Goal: Information Seeking & Learning: Learn about a topic

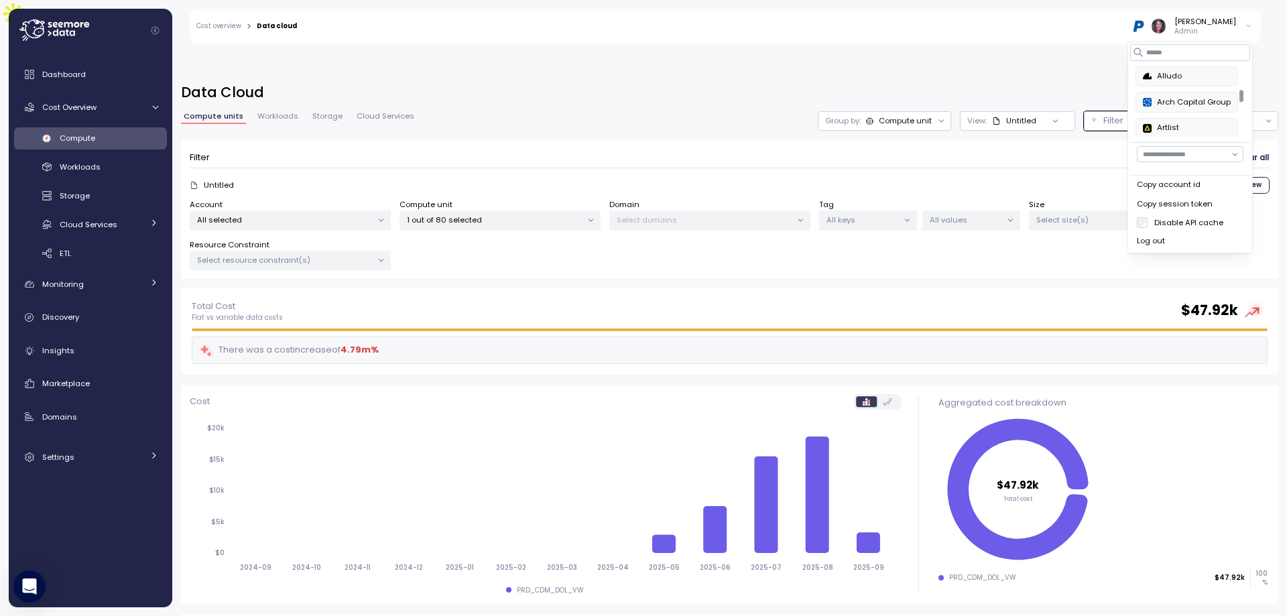
scroll to position [223, 0]
click at [1176, 54] on input at bounding box center [1190, 52] width 120 height 16
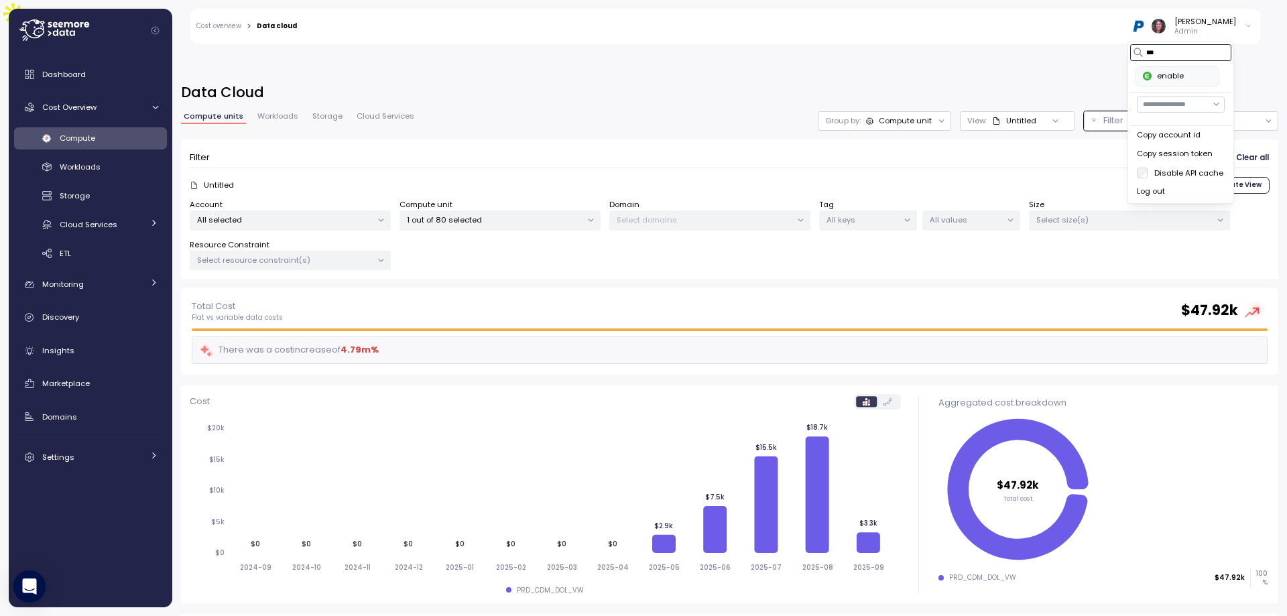
click at [1148, 82] on div "enable" at bounding box center [1177, 76] width 69 height 12
type input "***"
click at [83, 288] on div "Monitoring" at bounding box center [92, 283] width 101 height 13
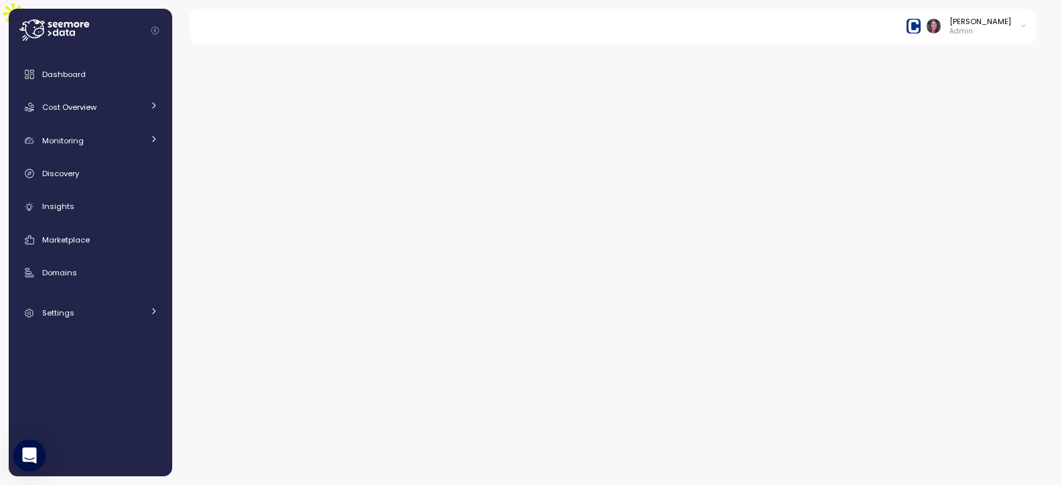
scroll to position [402, 0]
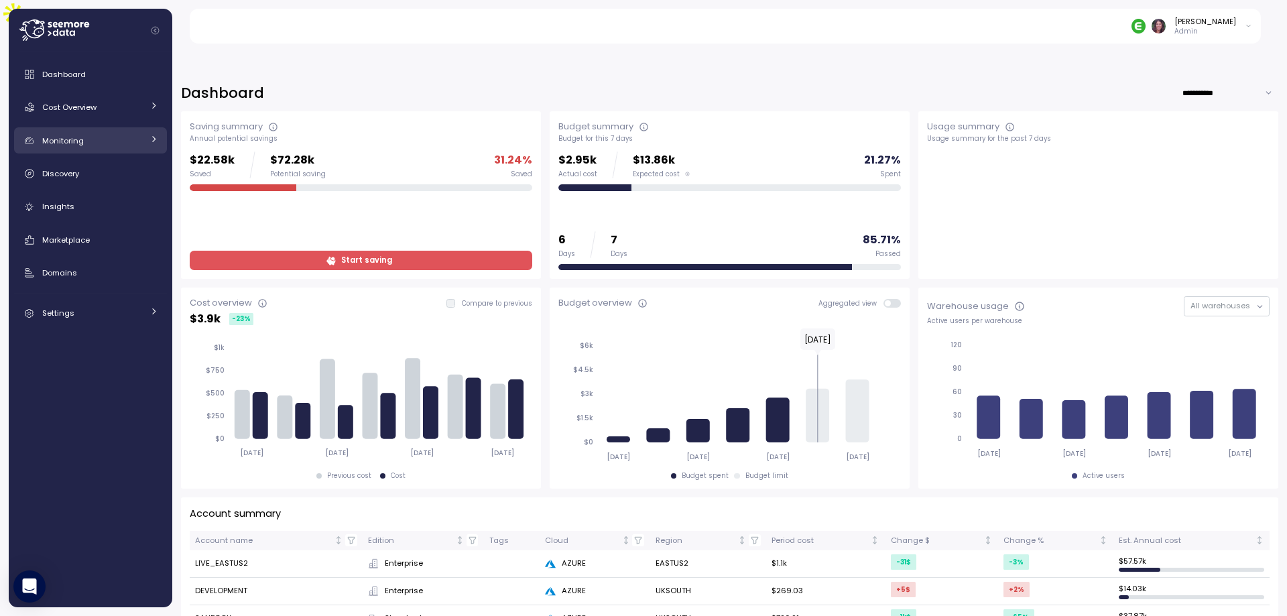
click at [134, 137] on div "Monitoring" at bounding box center [92, 140] width 101 height 13
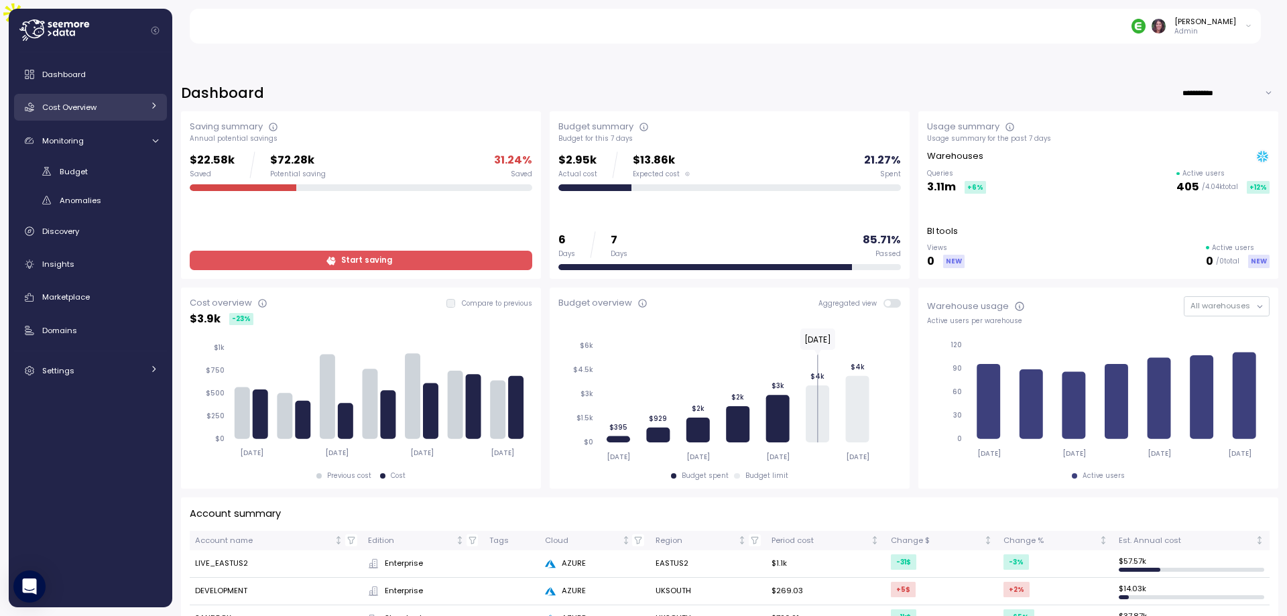
click at [102, 112] on div "Cost Overview" at bounding box center [92, 107] width 101 height 13
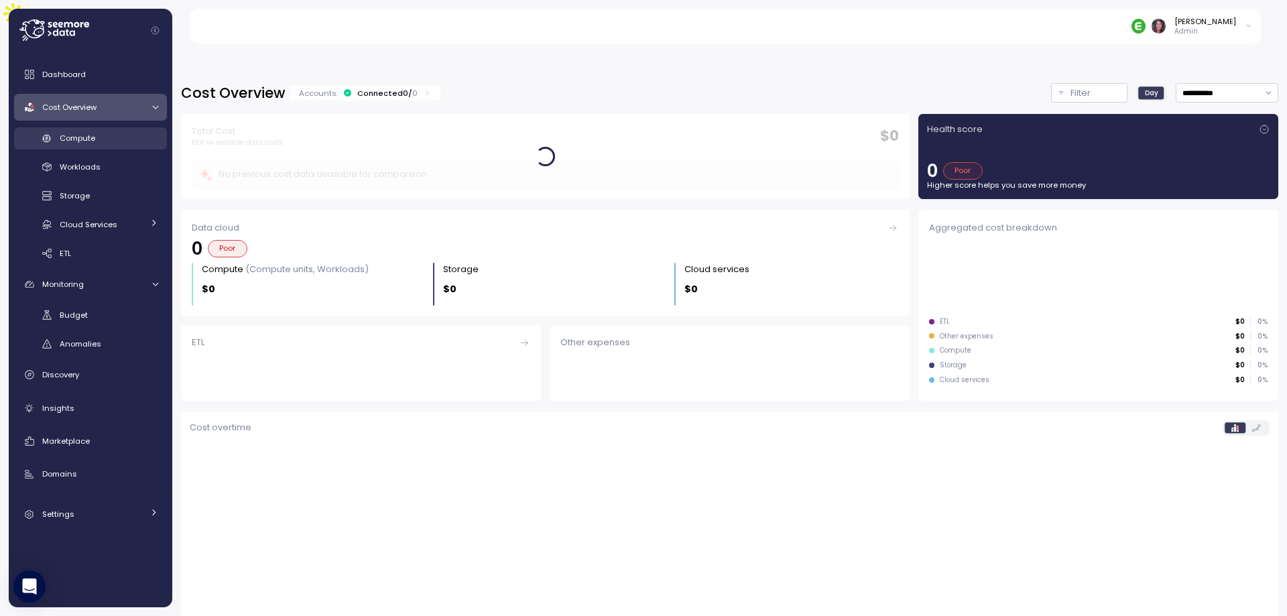
click at [84, 137] on span "Compute" at bounding box center [78, 138] width 36 height 11
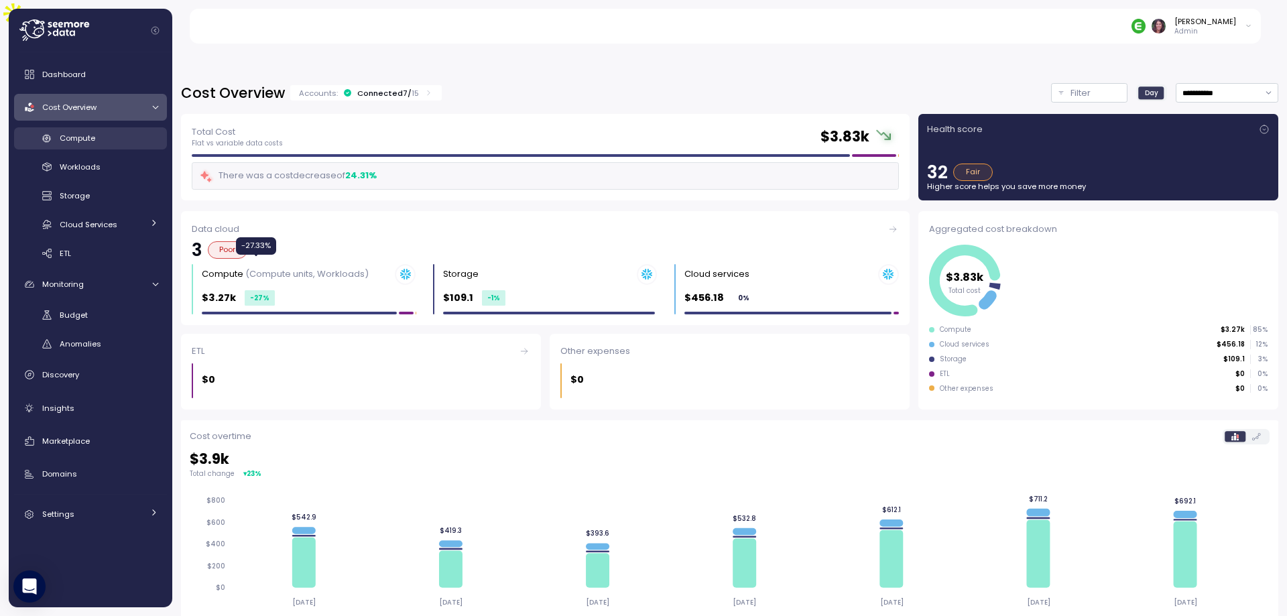
click at [88, 145] on div "Compute" at bounding box center [109, 137] width 99 height 13
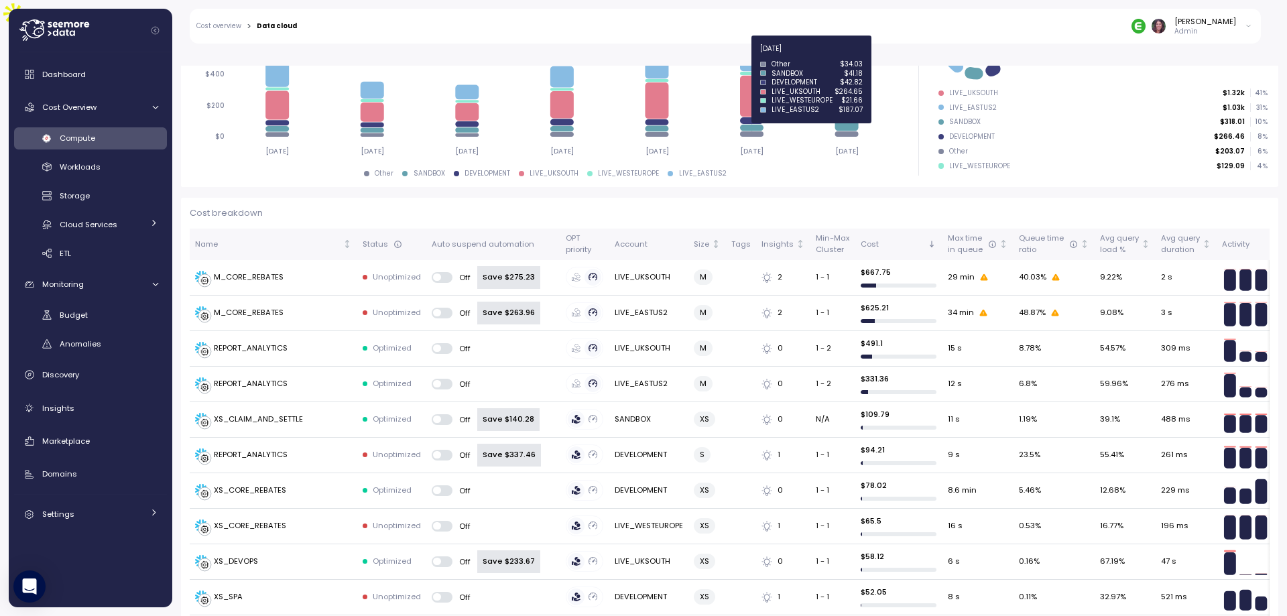
scroll to position [313, 0]
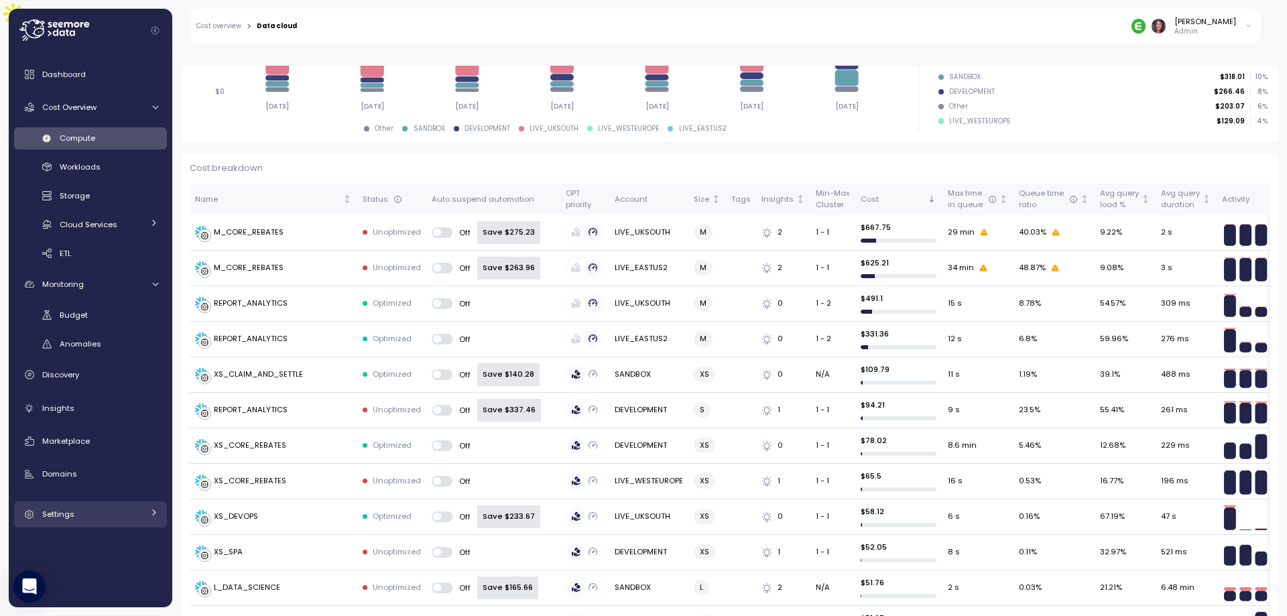
click at [74, 528] on link "Settings" at bounding box center [90, 514] width 153 height 27
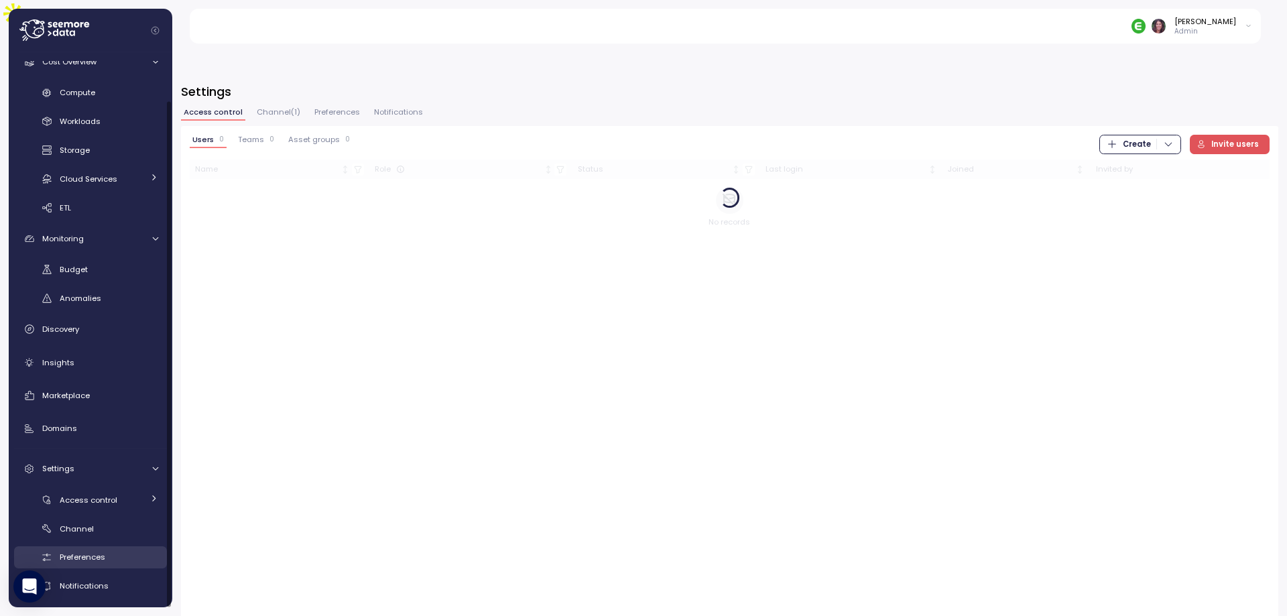
scroll to position [51, 0]
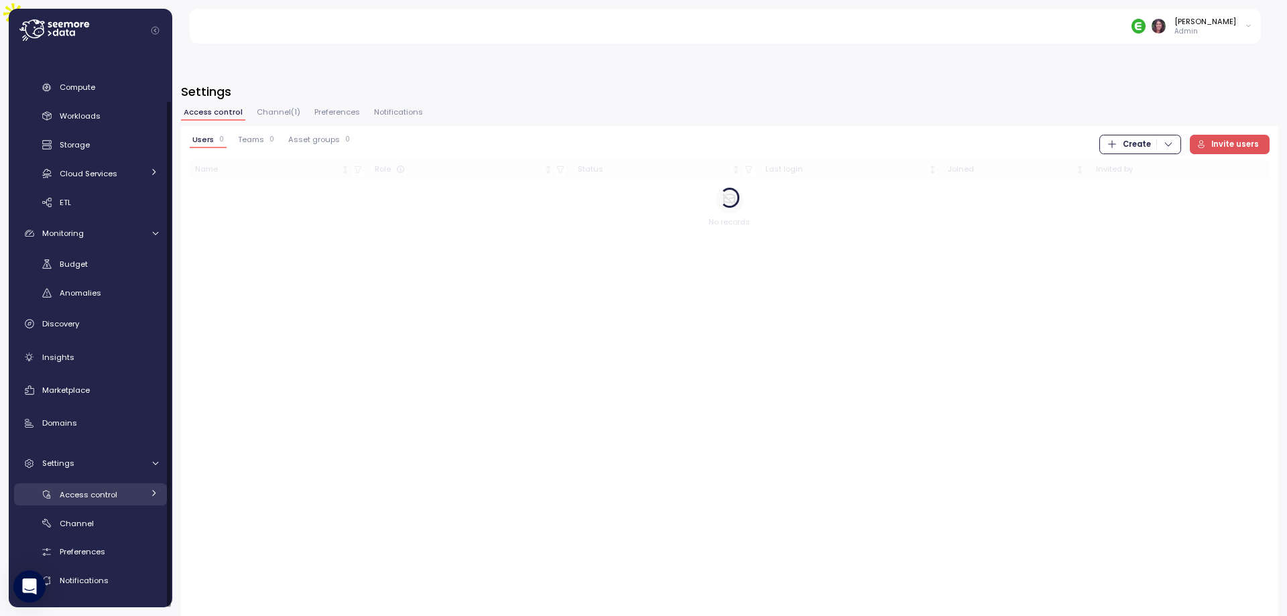
click at [99, 496] on span "Access control" at bounding box center [89, 494] width 58 height 11
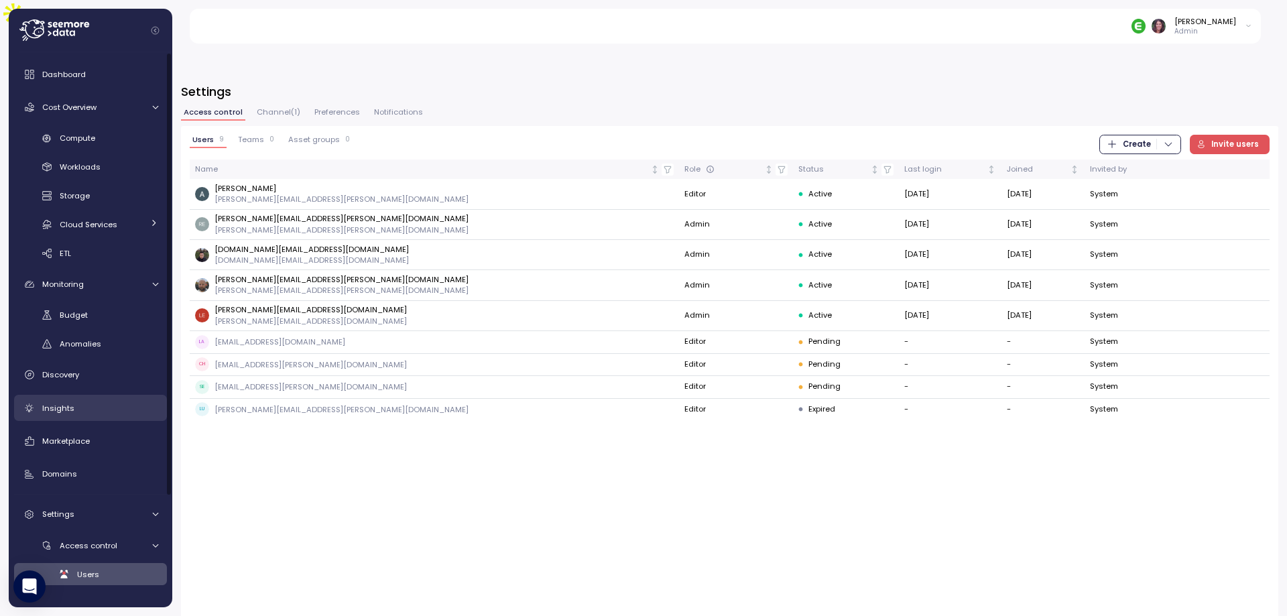
click at [66, 397] on link "Insights" at bounding box center [90, 408] width 153 height 27
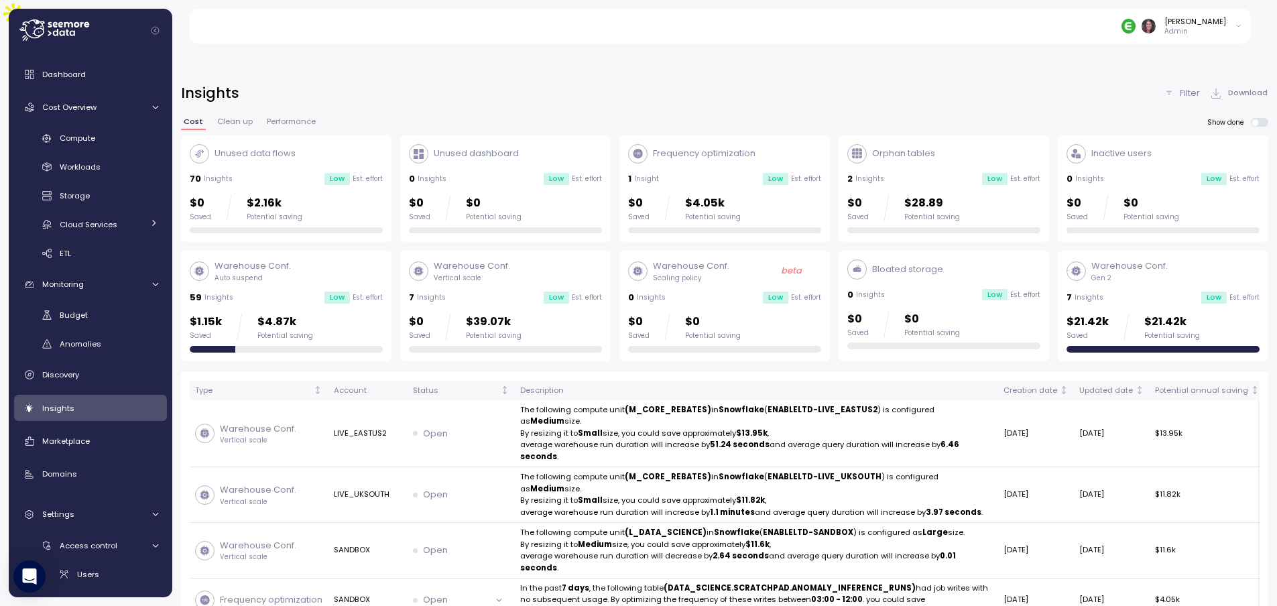
click at [1129, 139] on div "Unused data flows 70 Insights Low Est. effort $0 Saved $2.16k Potential saving …" at bounding box center [724, 248] width 1087 height 226
click at [1099, 291] on div "7 Insights" at bounding box center [1084, 297] width 37 height 13
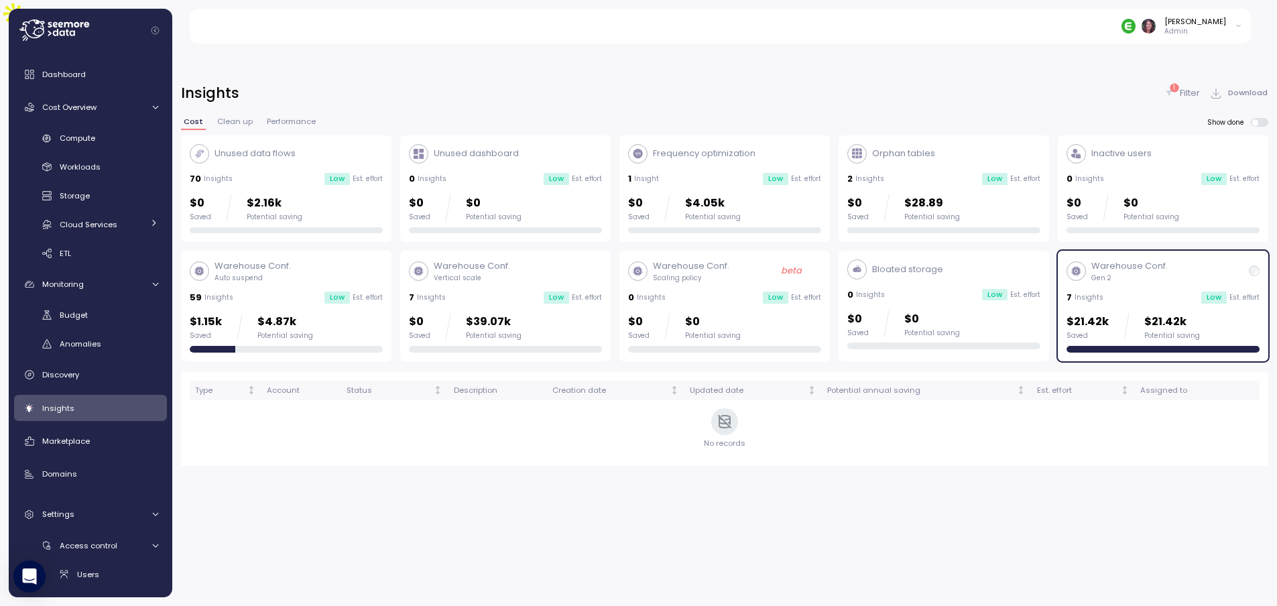
click at [1195, 86] on p "Filter" at bounding box center [1190, 92] width 20 height 13
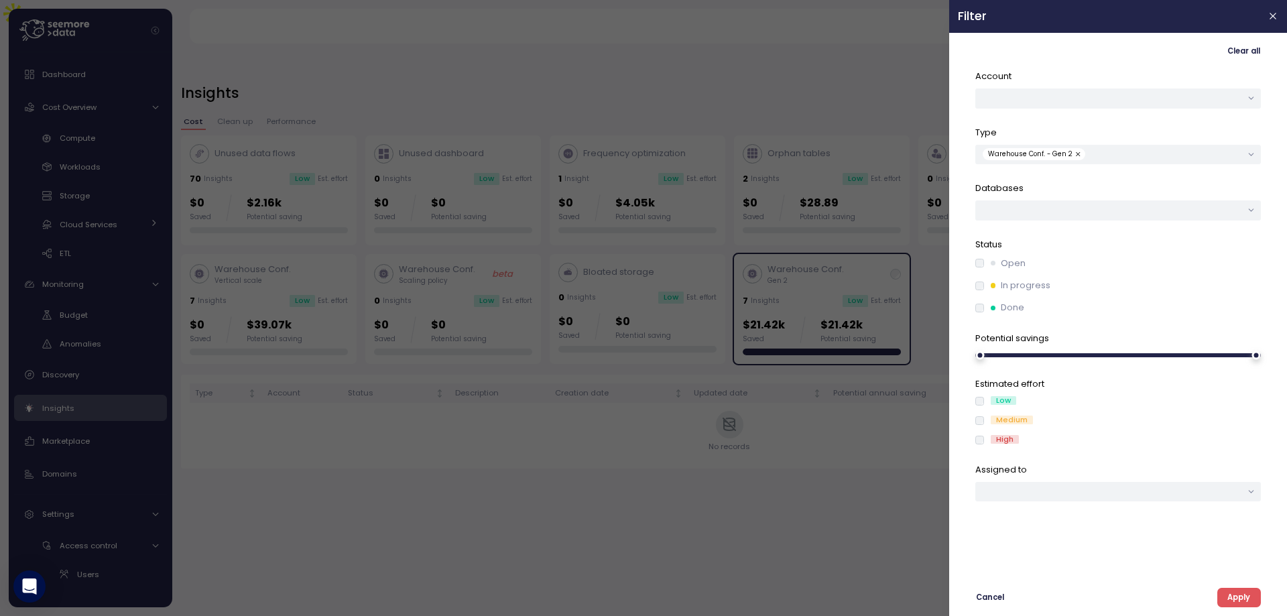
click at [976, 312] on div "Done" at bounding box center [1118, 307] width 286 height 13
click at [1243, 599] on span "Apply" at bounding box center [1238, 598] width 23 height 18
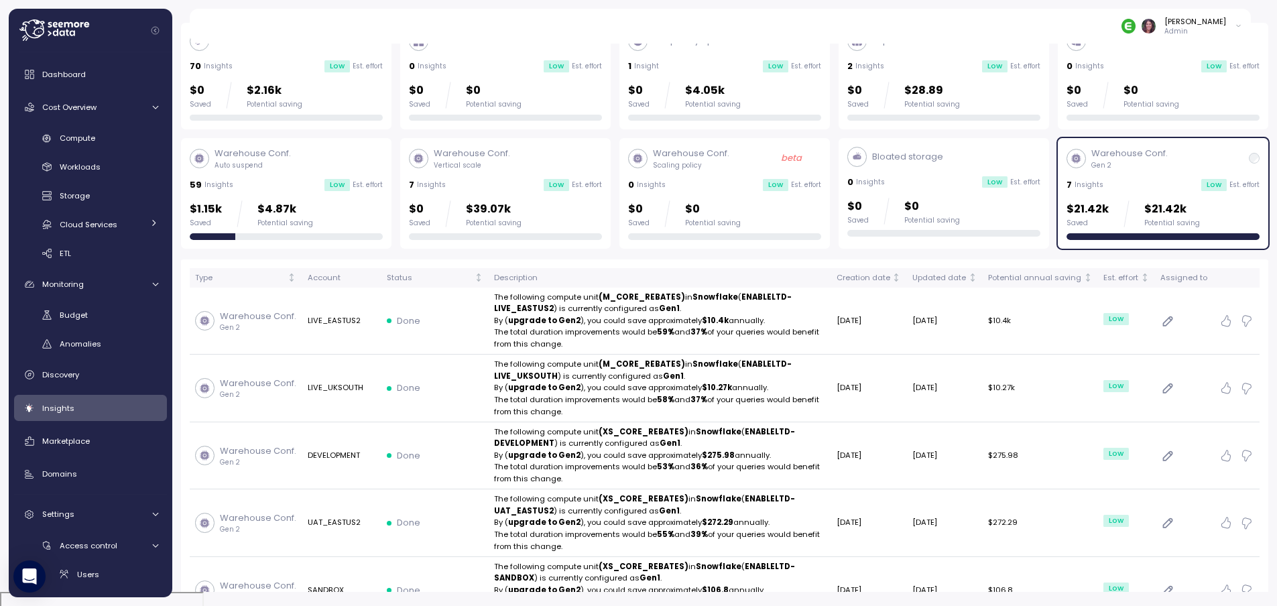
scroll to position [44, 0]
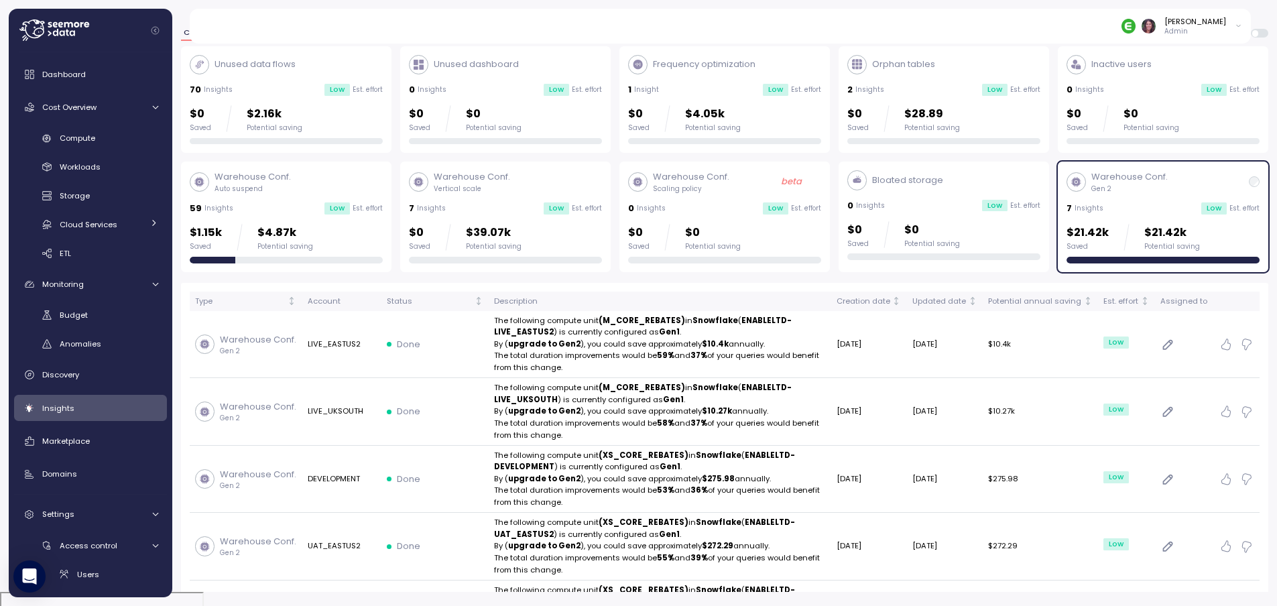
click at [251, 187] on div "Warehouse Conf. Auto suspend 59 Insights Low Est. effort $1.15k Saved $4.87k Po…" at bounding box center [286, 216] width 193 height 92
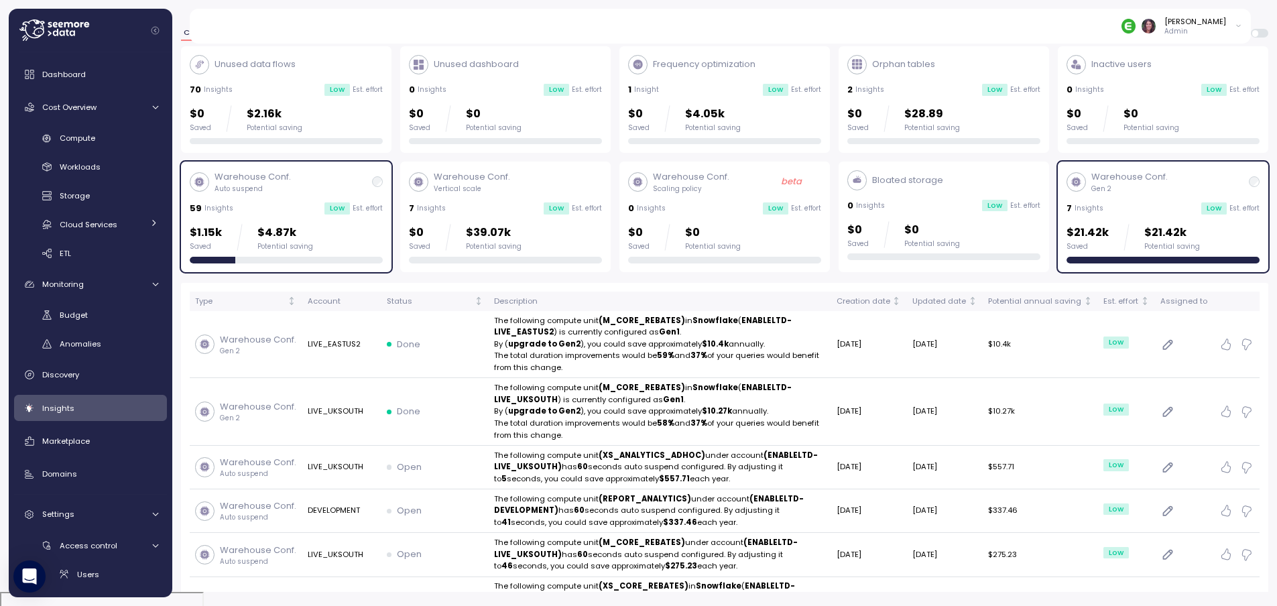
click at [1243, 170] on div "Warehouse Conf. Gen 2" at bounding box center [1162, 181] width 193 height 23
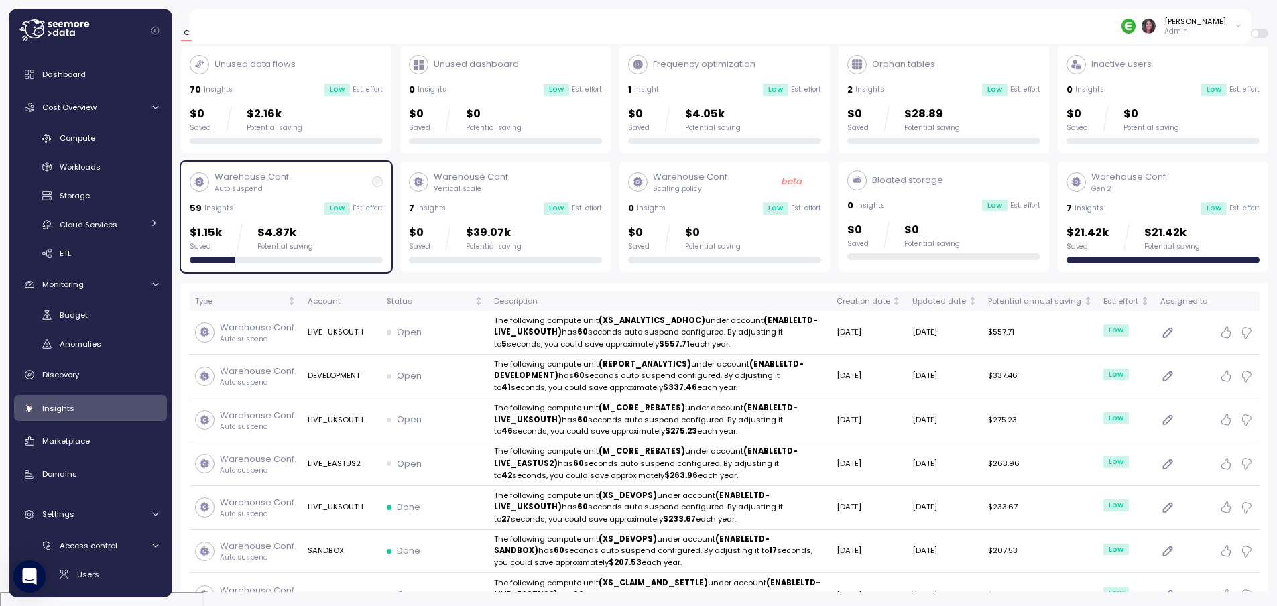
click at [1139, 19] on div "Elvire Lukov Admin" at bounding box center [728, 26] width 1046 height 35
click at [1135, 22] on img at bounding box center [1128, 26] width 14 height 14
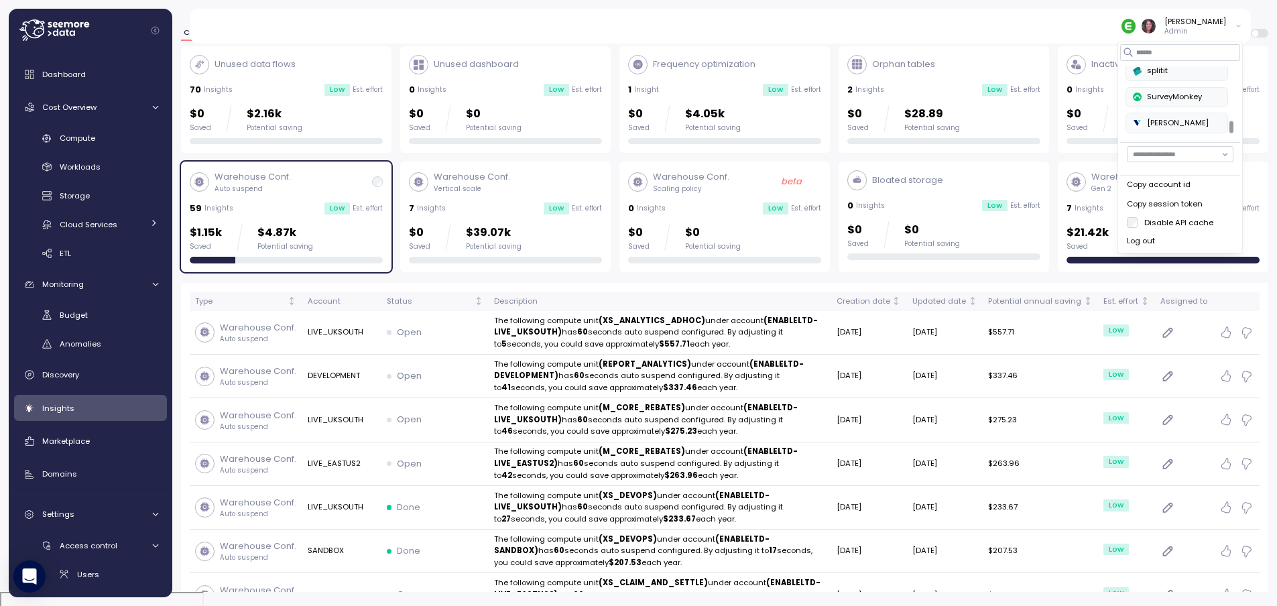
scroll to position [536, 0]
click at [1166, 82] on div "SurveyMonkey" at bounding box center [1177, 83] width 88 height 12
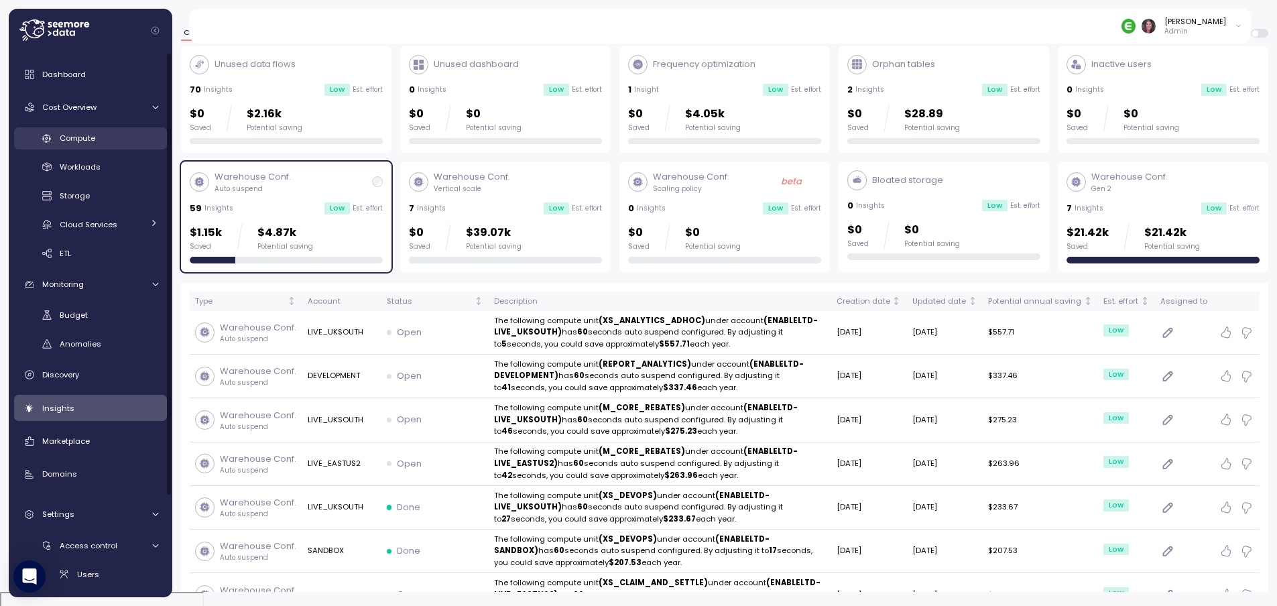
click at [100, 135] on div "Compute" at bounding box center [109, 137] width 99 height 13
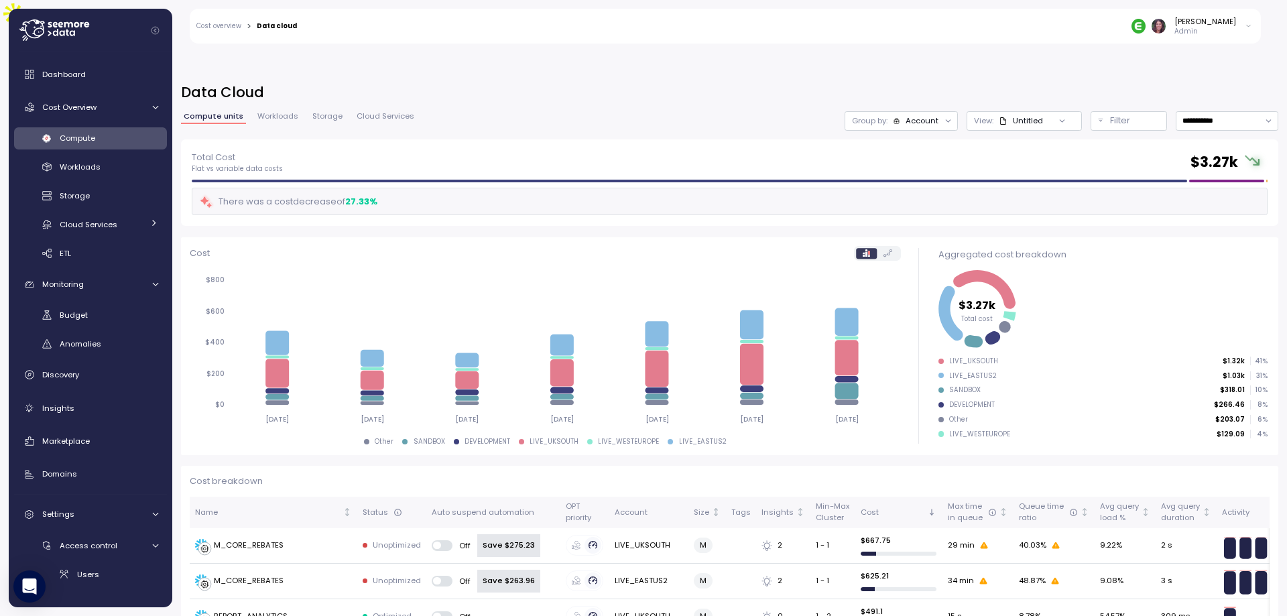
scroll to position [223, 0]
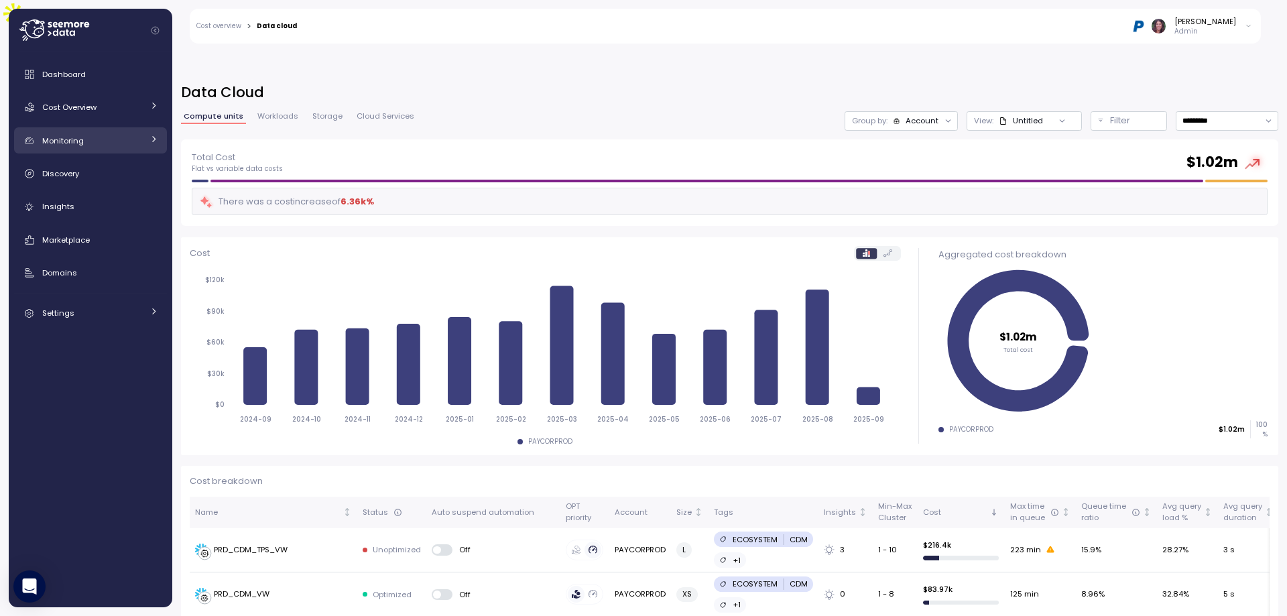
click at [82, 145] on span "Monitoring" at bounding box center [63, 140] width 42 height 11
click at [98, 137] on div "Monitoring" at bounding box center [92, 140] width 101 height 13
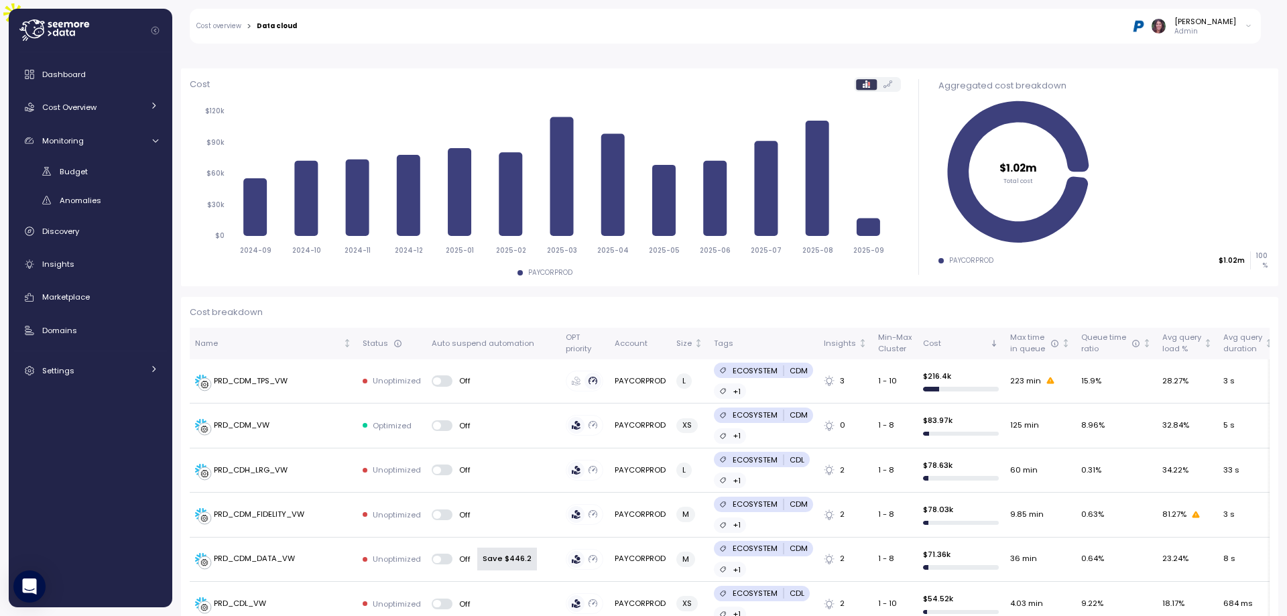
scroll to position [268, 0]
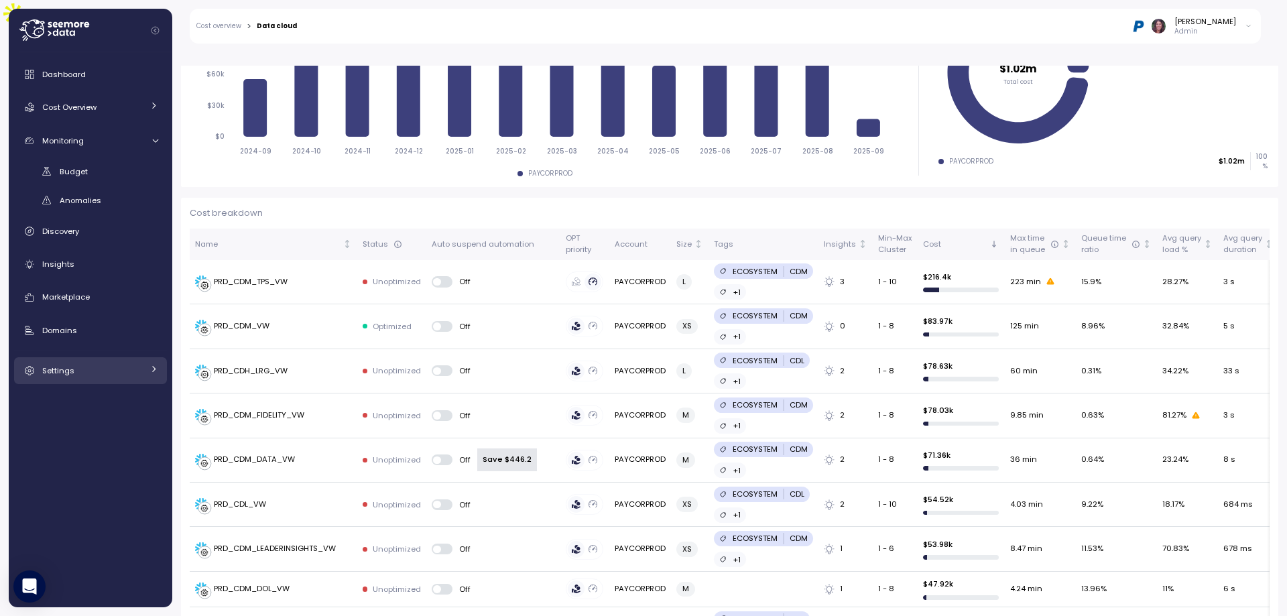
click at [56, 371] on span "Settings" at bounding box center [58, 370] width 32 height 11
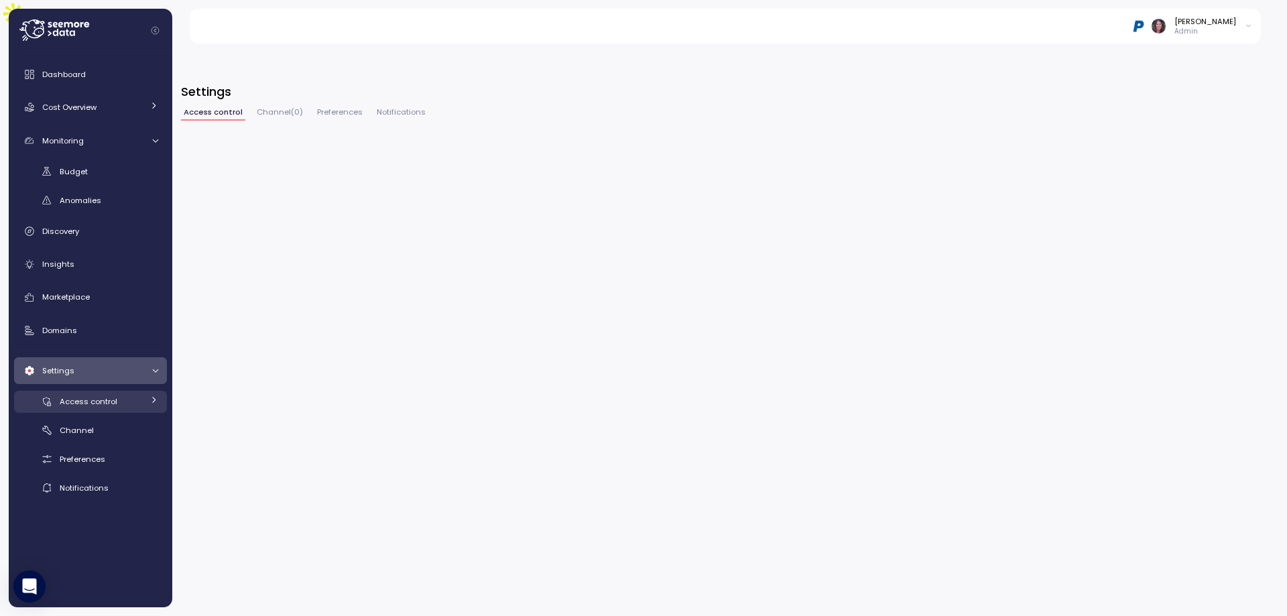
click at [99, 403] on span "Access control" at bounding box center [89, 401] width 58 height 11
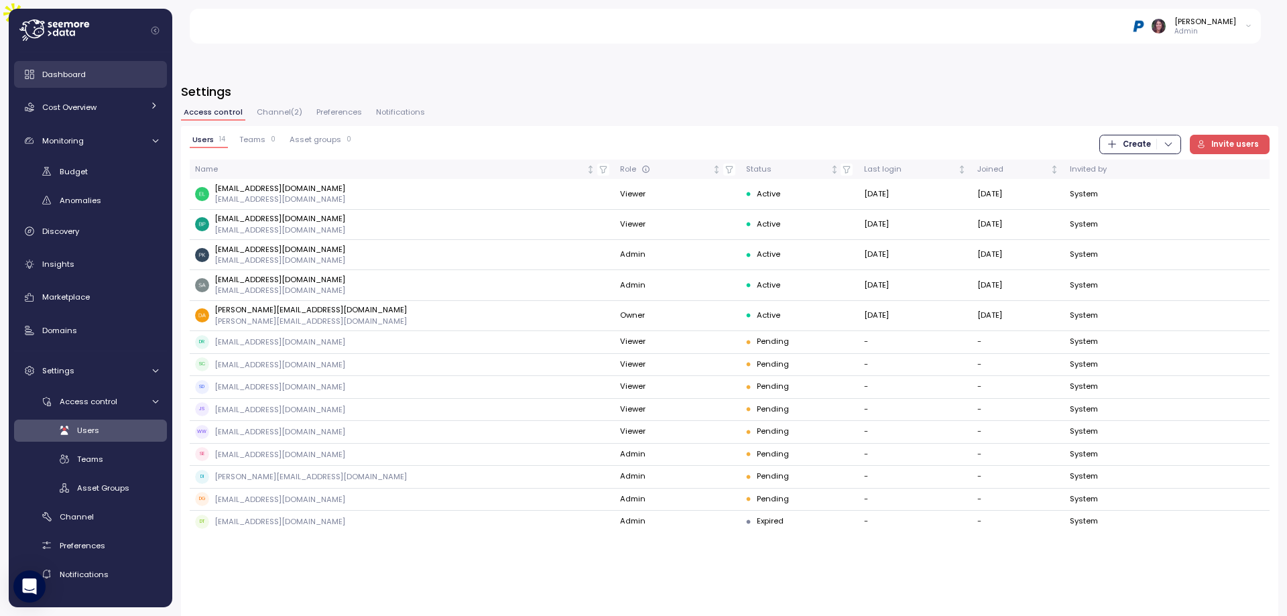
click at [43, 73] on span "Dashboard" at bounding box center [64, 74] width 44 height 11
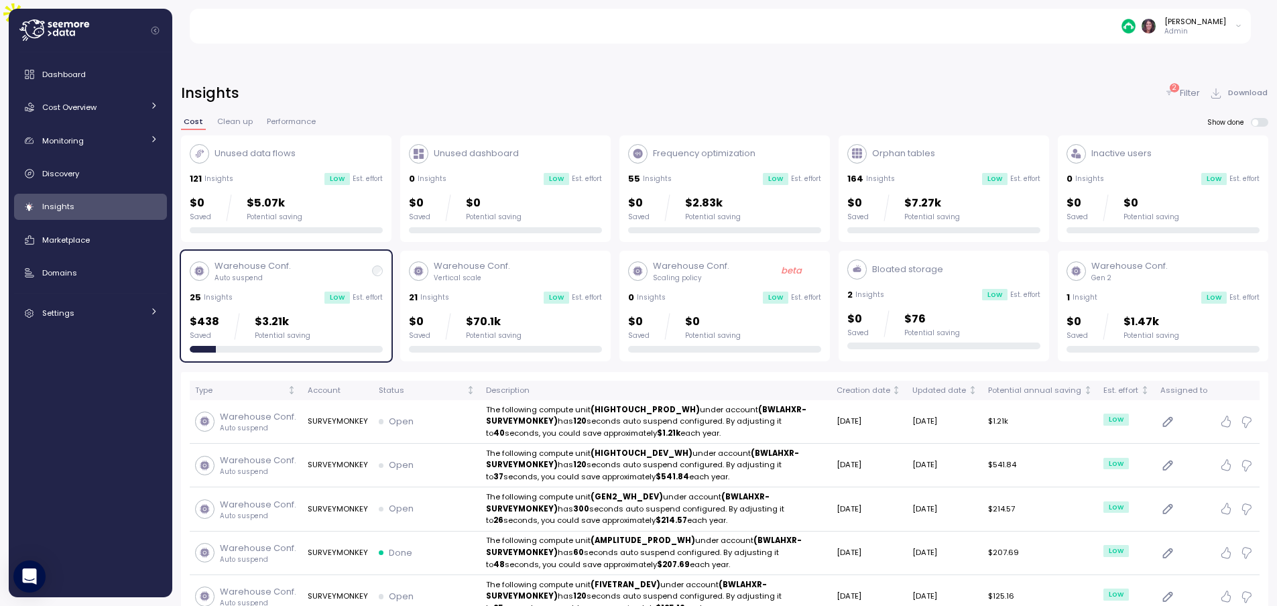
click at [236, 313] on div "$438 Saved $3.21k Potential saving" at bounding box center [286, 332] width 193 height 39
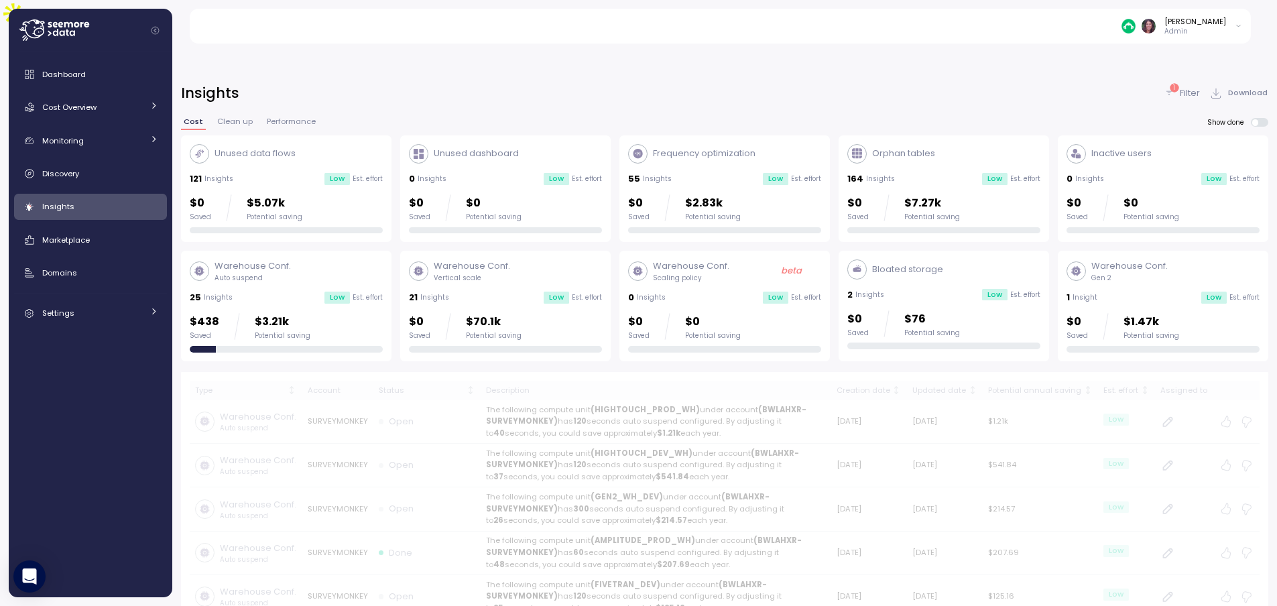
click at [343, 259] on div "Warehouse Conf. Auto suspend 25 Insights Low Est. effort $438 Saved $3.21k Pote…" at bounding box center [286, 305] width 193 height 92
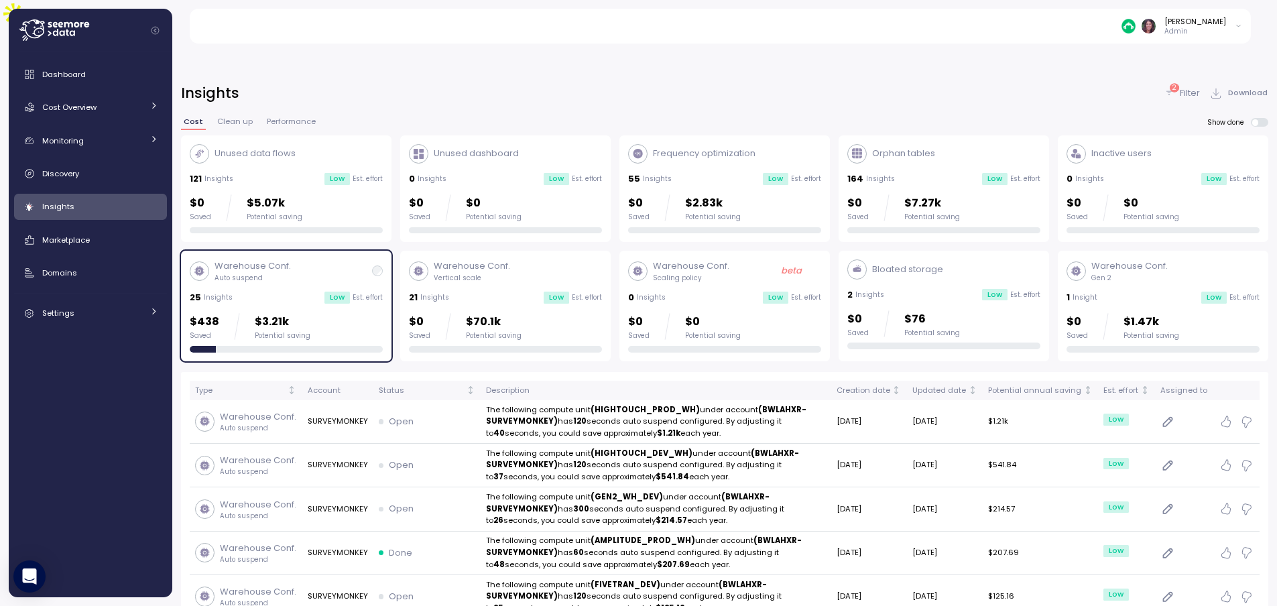
click at [1184, 86] on p "Filter" at bounding box center [1190, 92] width 20 height 13
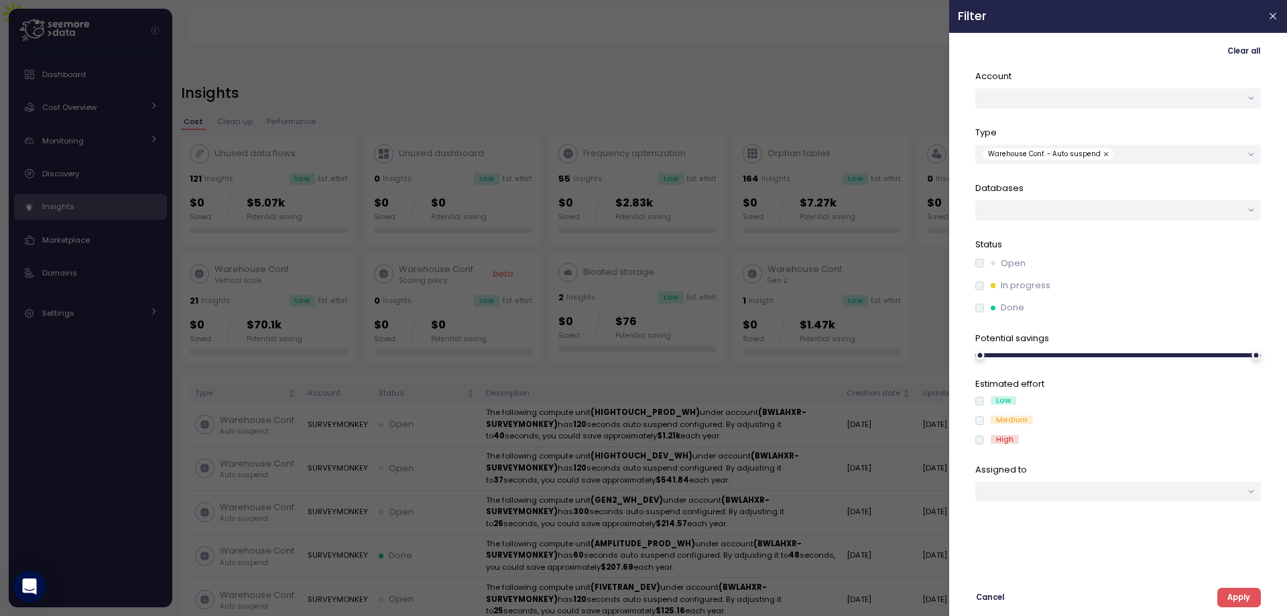
drag, startPoint x: 1257, startPoint y: 601, endPoint x: 890, endPoint y: 525, distance: 374.4
click at [1256, 601] on button "Apply" at bounding box center [1239, 597] width 44 height 19
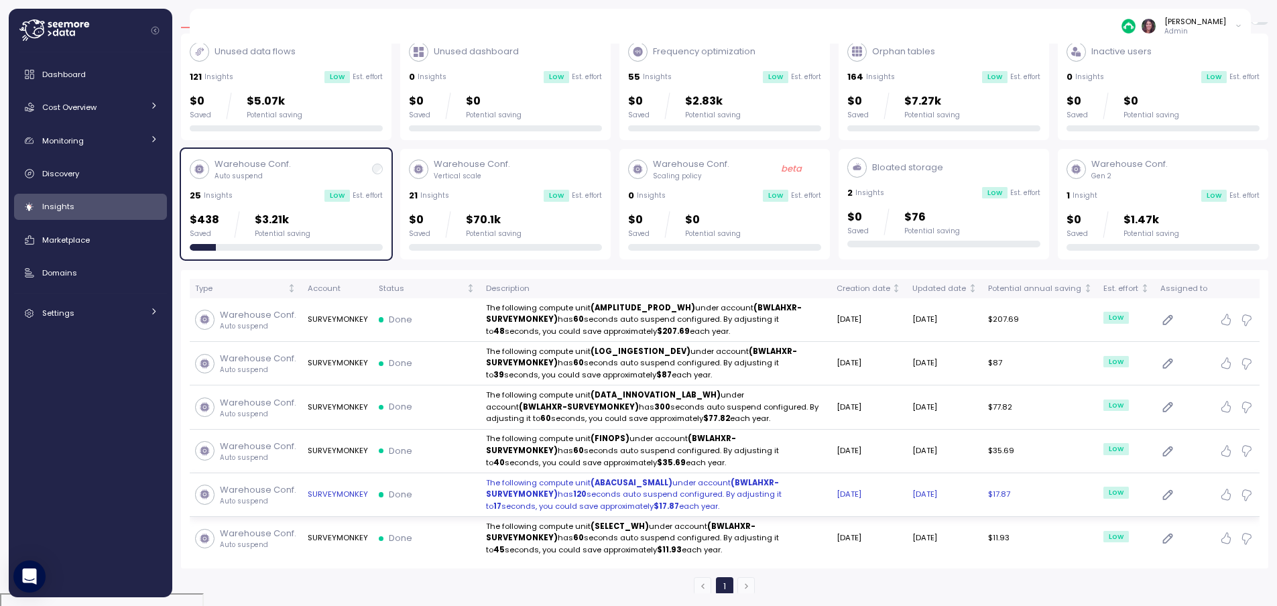
scroll to position [45, 0]
click at [603, 476] on p "The following compute unit (ABACUSAI_SMALL) under account (BWLAHXR-SURVEYMONKEY…" at bounding box center [656, 494] width 340 height 36
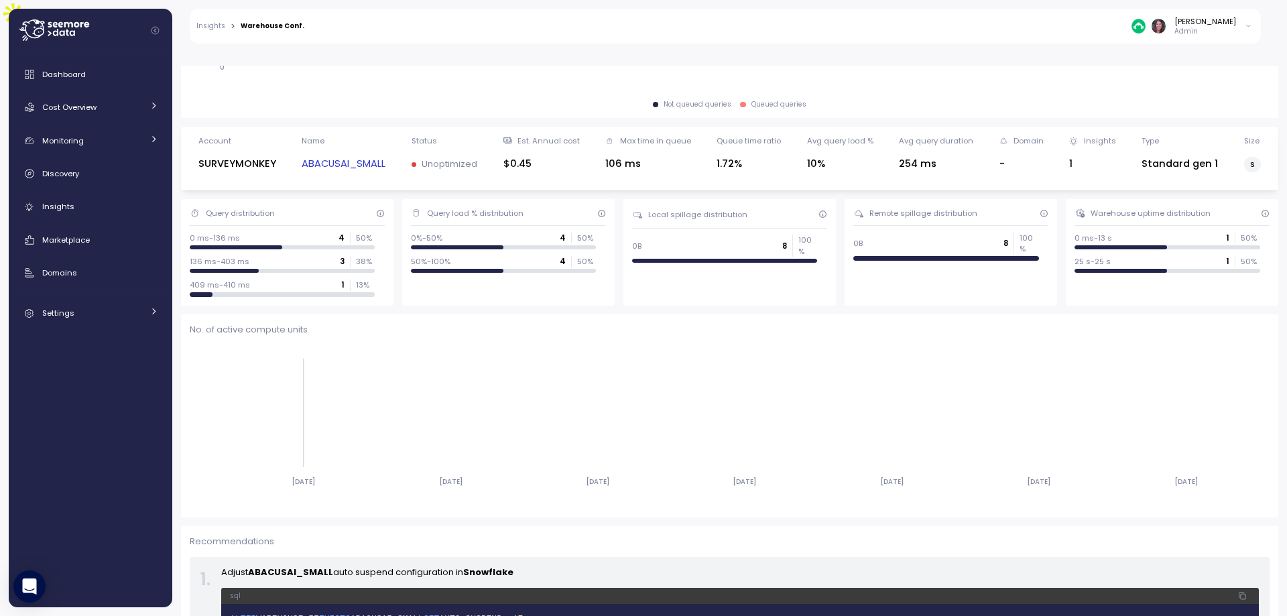
scroll to position [373, 0]
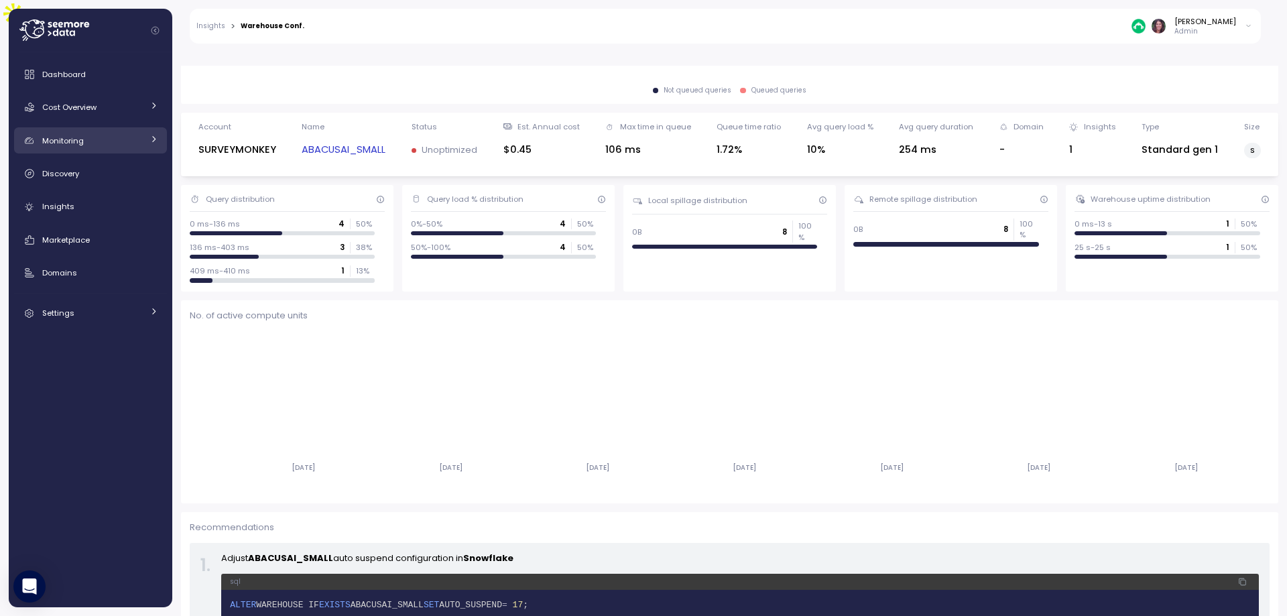
click at [122, 134] on div "Monitoring" at bounding box center [92, 140] width 101 height 13
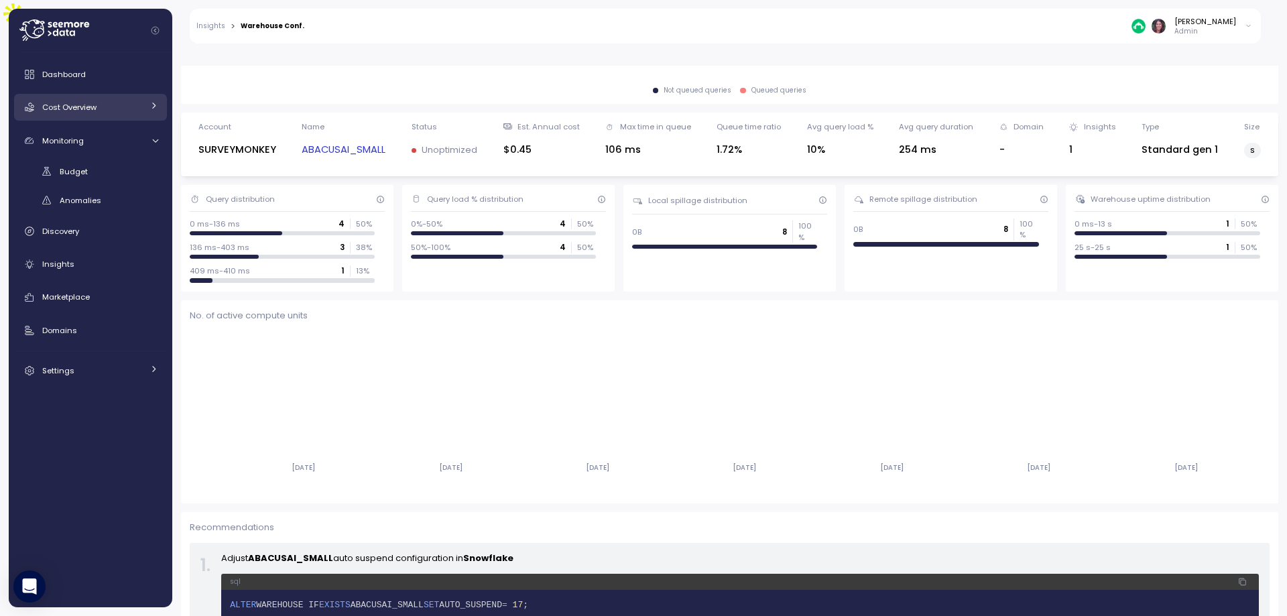
drag, startPoint x: 129, startPoint y: 117, endPoint x: 129, endPoint y: 108, distance: 8.7
click at [129, 115] on link "Cost Overview" at bounding box center [90, 107] width 153 height 27
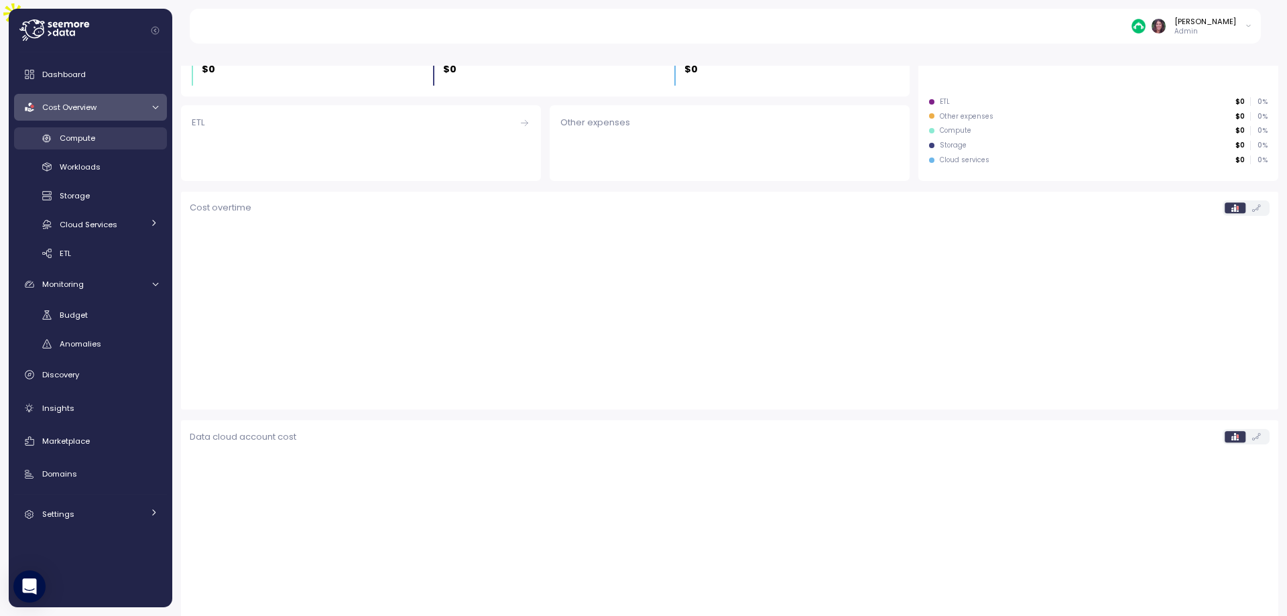
scroll to position [220, 0]
click at [94, 133] on span "Compute" at bounding box center [78, 138] width 36 height 11
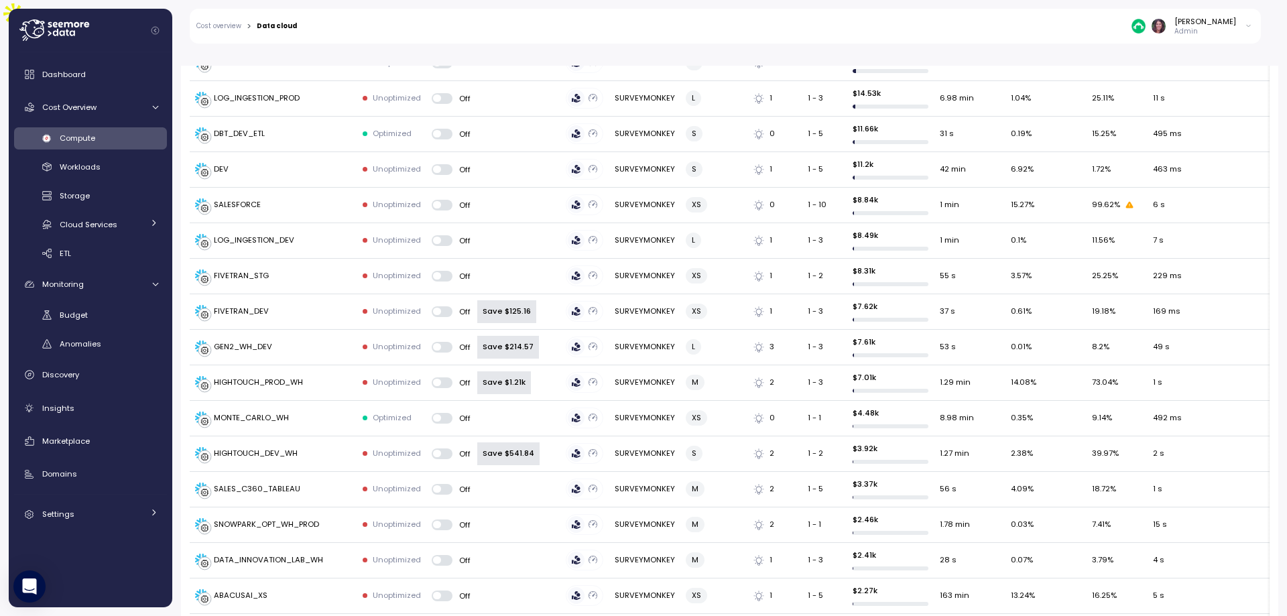
scroll to position [1162, 0]
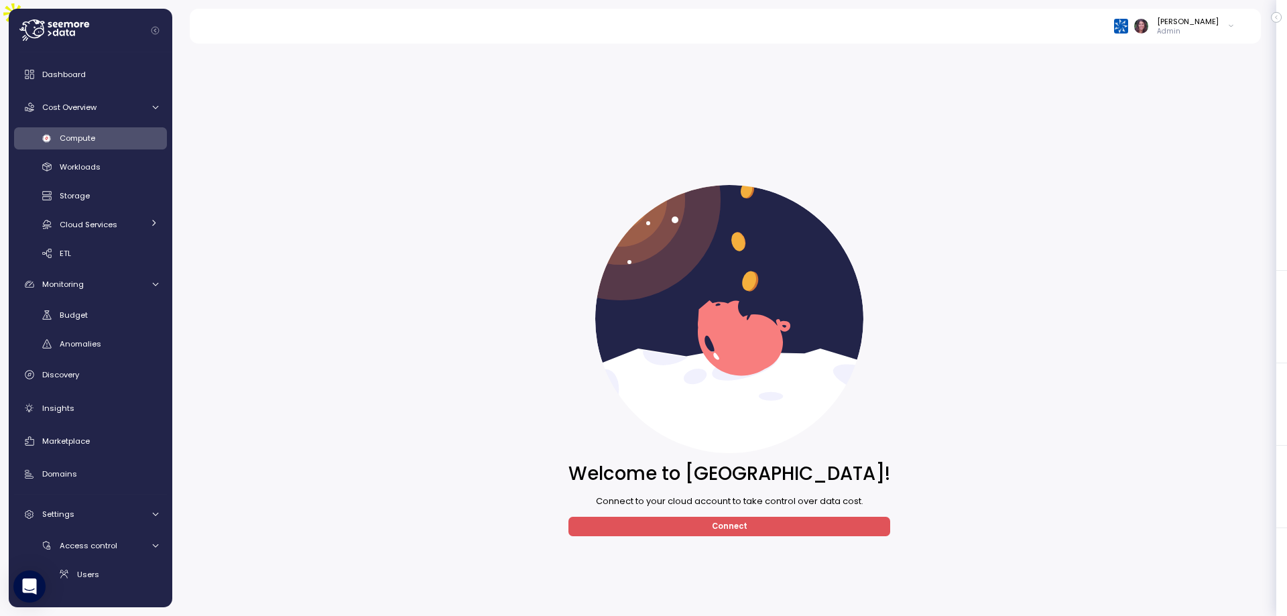
scroll to position [51, 0]
